Goal: Task Accomplishment & Management: Manage account settings

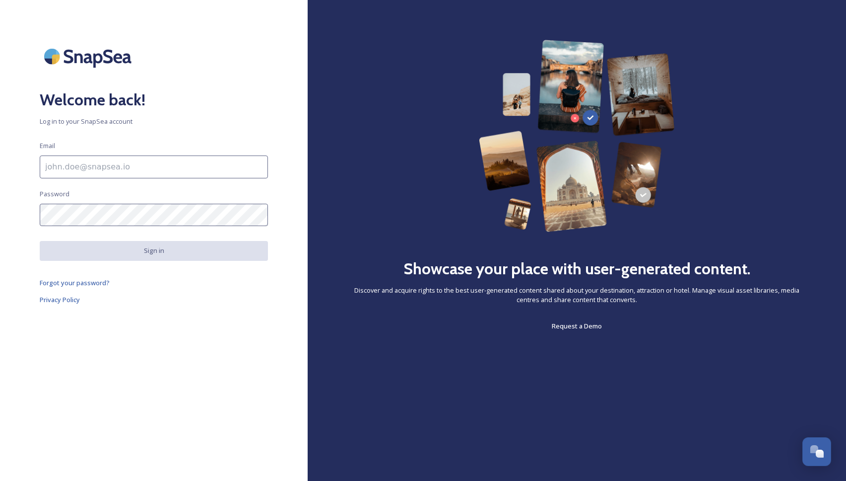
click at [76, 164] on input at bounding box center [154, 166] width 228 height 23
click at [84, 170] on input at bounding box center [154, 166] width 228 height 23
click at [94, 169] on input at bounding box center [154, 166] width 228 height 23
type input "[EMAIL_ADDRESS][DOMAIN_NAME]"
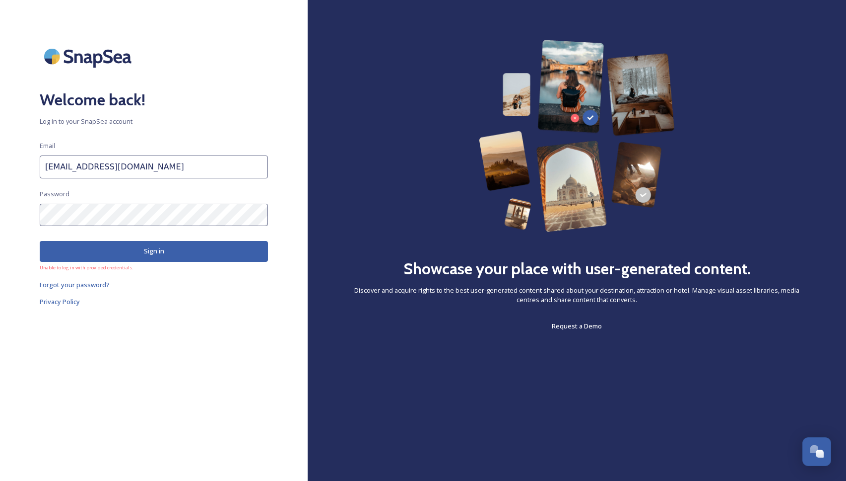
click at [122, 163] on input "[EMAIL_ADDRESS][DOMAIN_NAME]" at bounding box center [154, 166] width 228 height 23
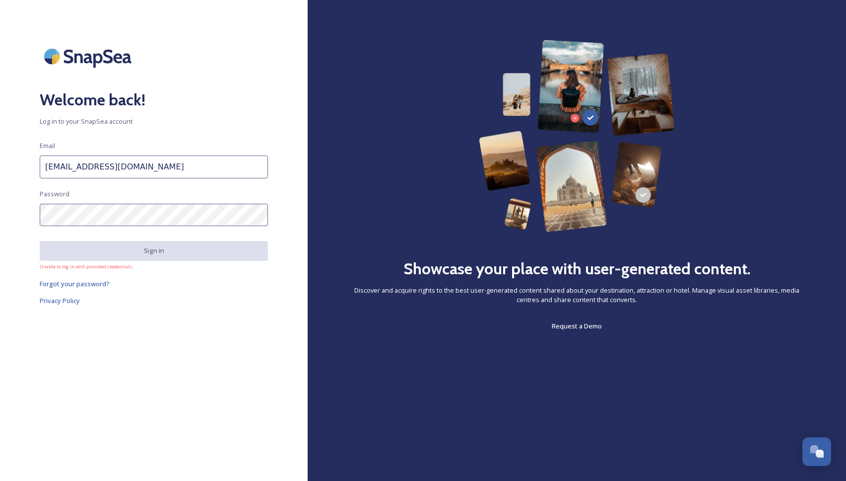
click at [129, 162] on input "[EMAIL_ADDRESS][DOMAIN_NAME]" at bounding box center [154, 166] width 228 height 23
click at [129, 167] on input "[EMAIL_ADDRESS][DOMAIN_NAME]" at bounding box center [154, 166] width 228 height 23
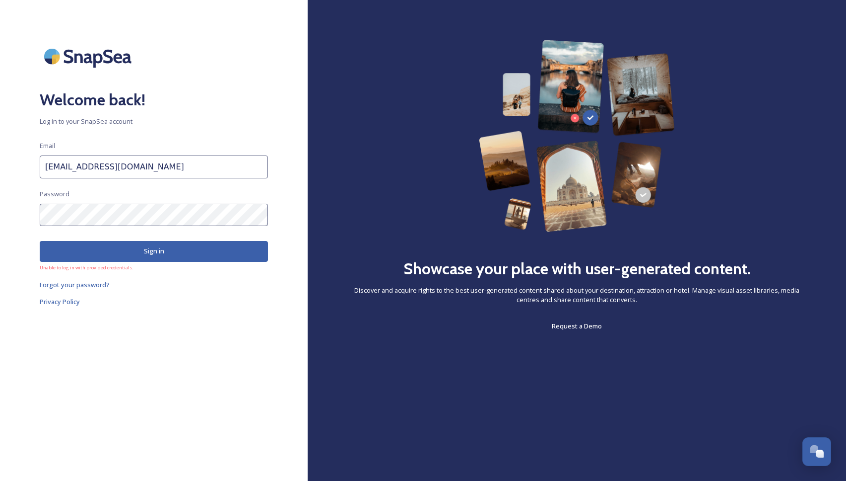
click at [131, 280] on link "Forgot your password?" at bounding box center [154, 284] width 228 height 12
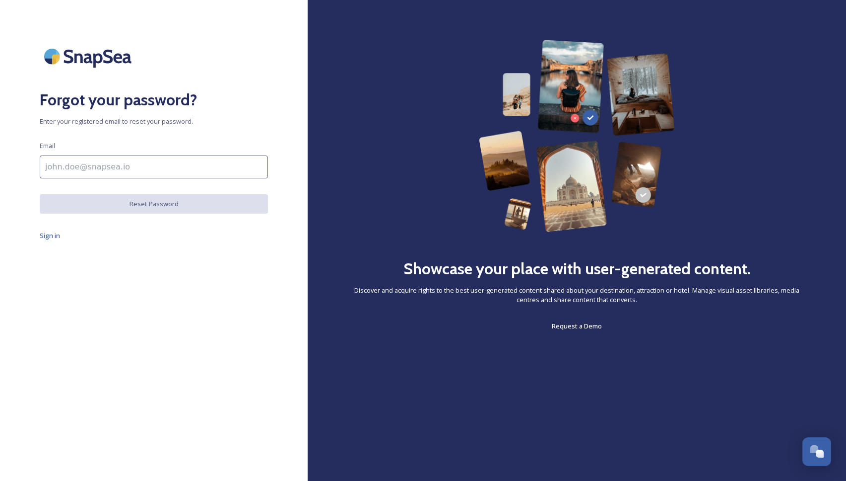
click at [188, 167] on input at bounding box center [154, 166] width 228 height 23
type input "[EMAIL_ADDRESS][DOMAIN_NAME]"
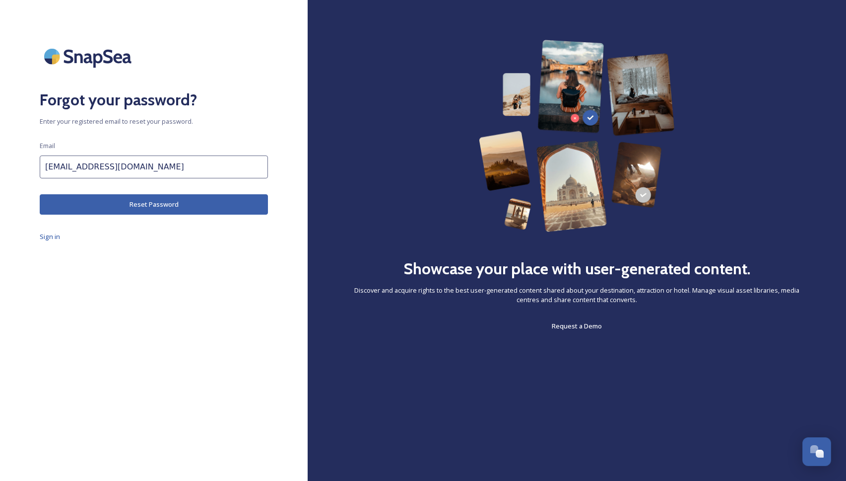
click at [147, 206] on button "Reset Password" at bounding box center [154, 204] width 228 height 20
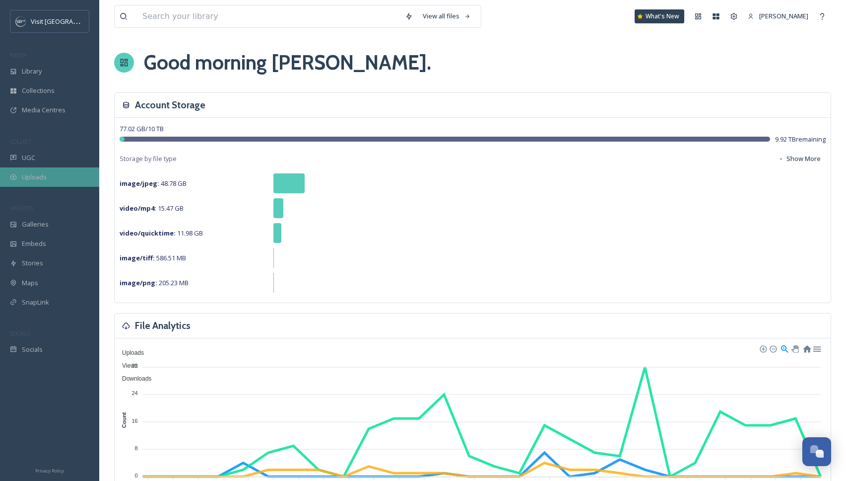
click at [28, 175] on span "Uploads" at bounding box center [34, 176] width 25 height 9
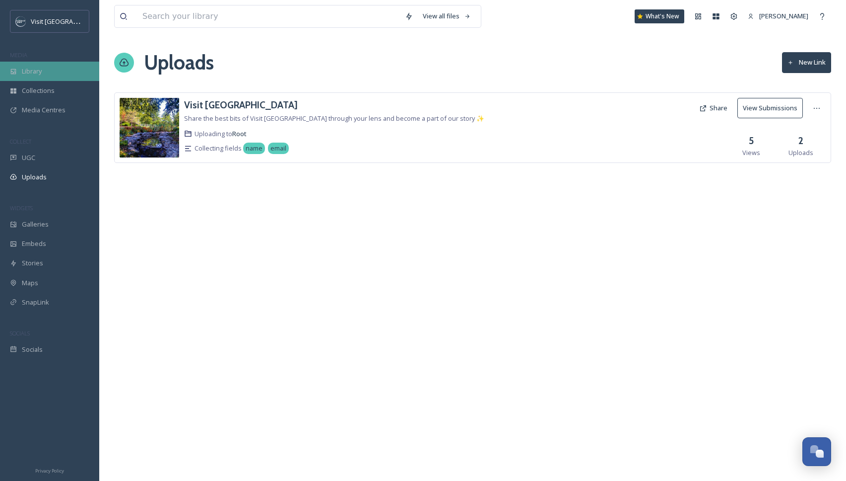
click at [29, 70] on span "Library" at bounding box center [32, 71] width 20 height 9
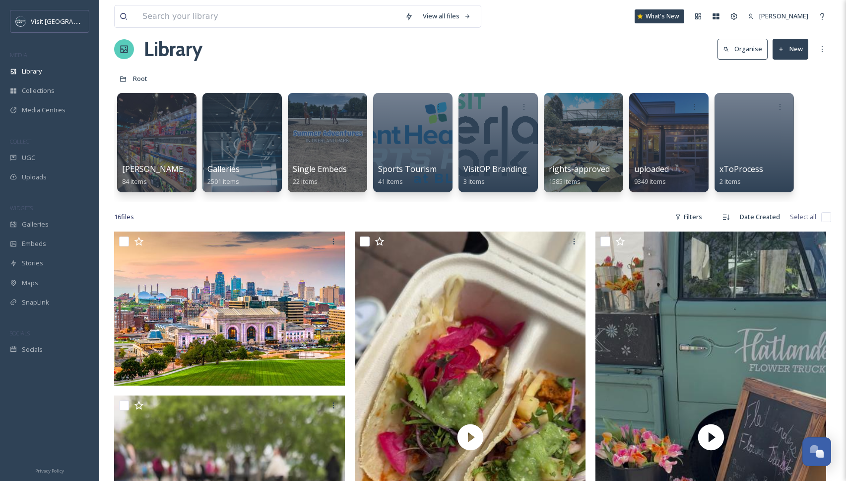
scroll to position [14, 0]
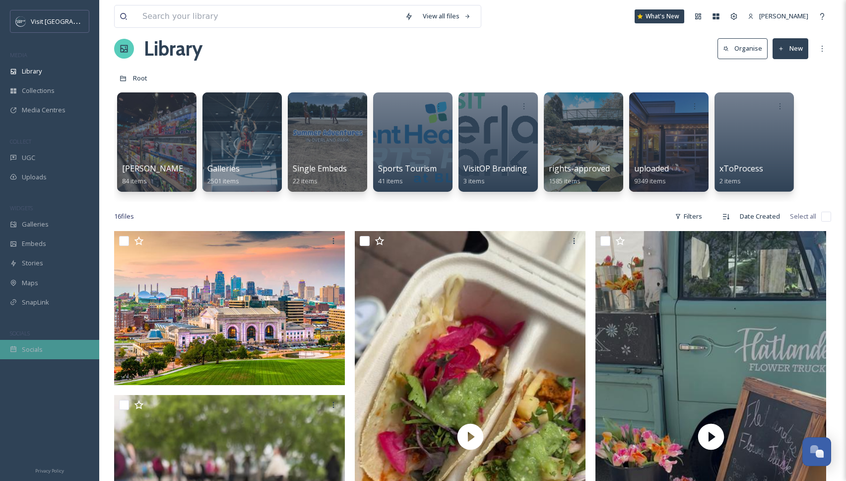
click at [43, 350] on div "Socials" at bounding box center [49, 349] width 99 height 19
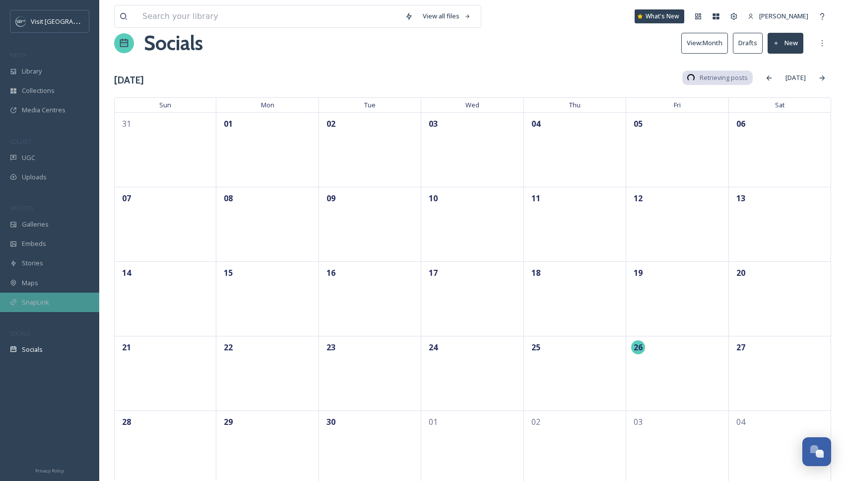
scroll to position [34, 0]
